Goal: Task Accomplishment & Management: Complete application form

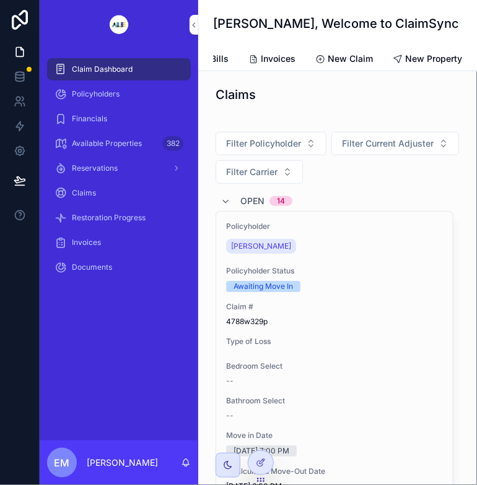
scroll to position [0, 163]
click at [423, 61] on span "New Property" at bounding box center [433, 59] width 57 height 12
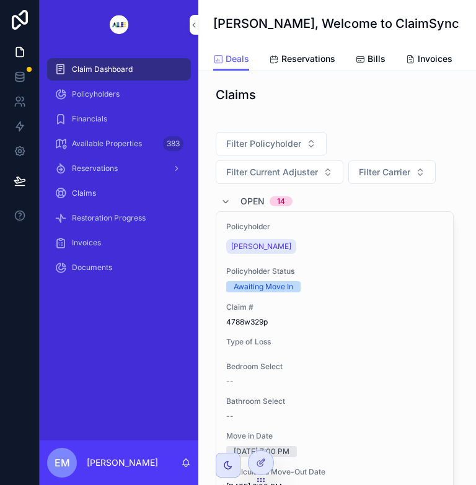
click at [75, 99] on div "Policyholders" at bounding box center [118, 94] width 129 height 20
